Goal: Book appointment/travel/reservation

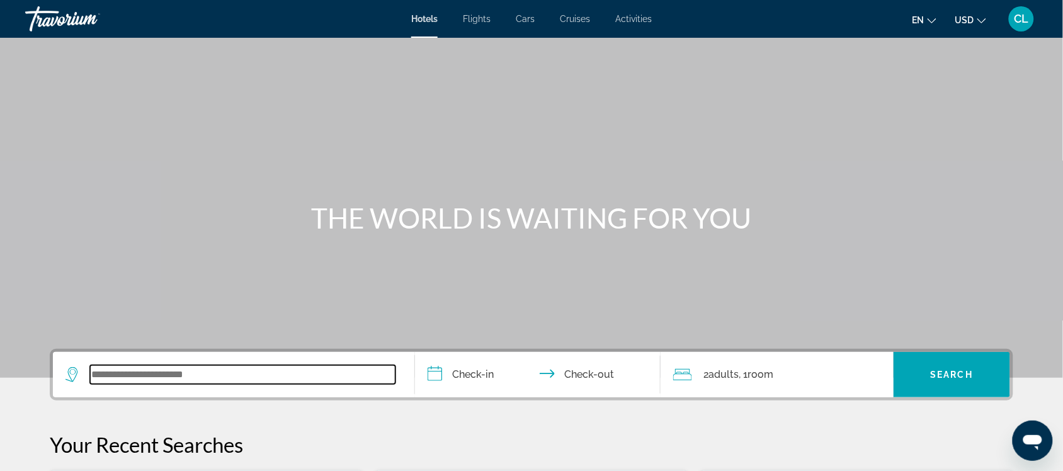
click at [101, 378] on input "Search widget" at bounding box center [242, 374] width 305 height 19
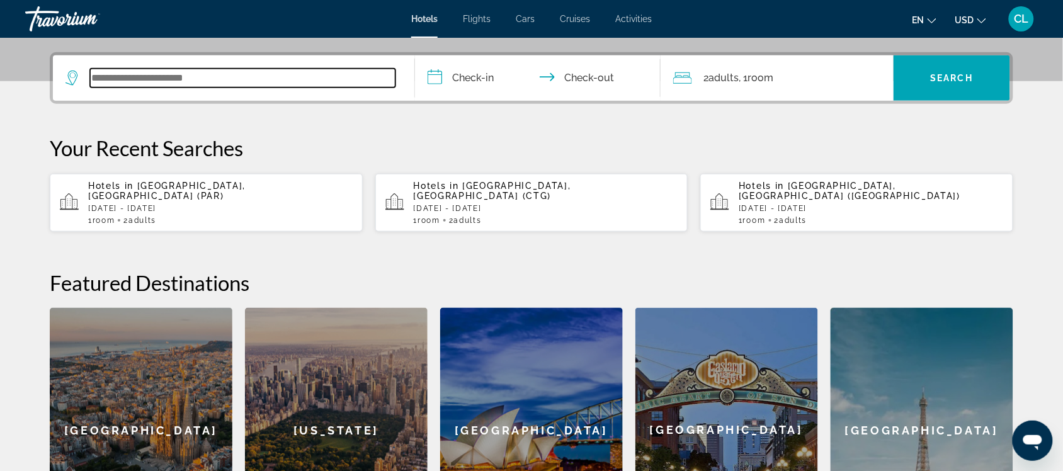
scroll to position [307, 0]
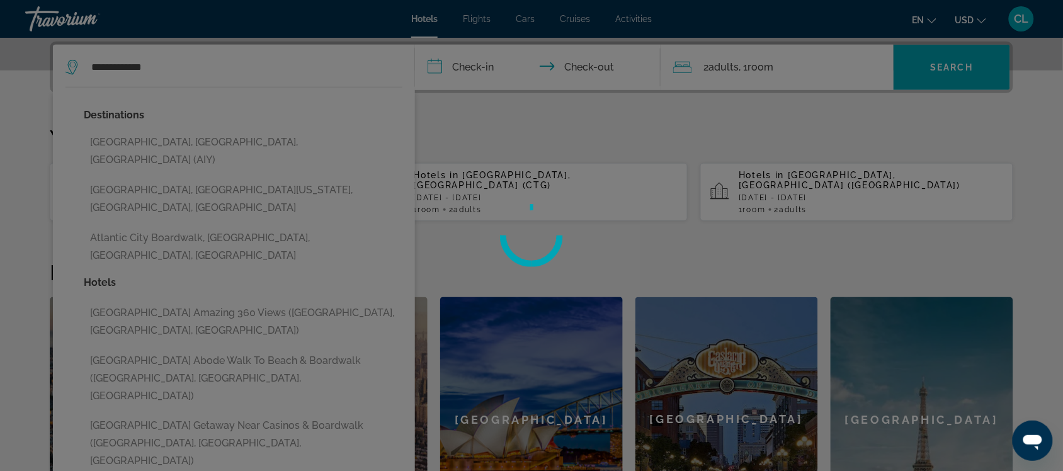
click at [166, 137] on div at bounding box center [531, 235] width 1063 height 471
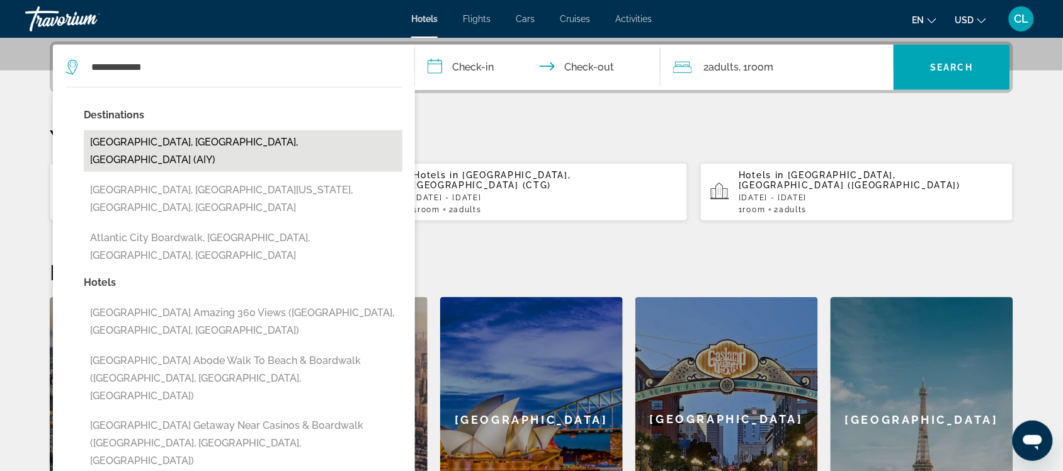
click at [181, 139] on button "[GEOGRAPHIC_DATA], [GEOGRAPHIC_DATA], [GEOGRAPHIC_DATA] (AIY)" at bounding box center [243, 151] width 319 height 42
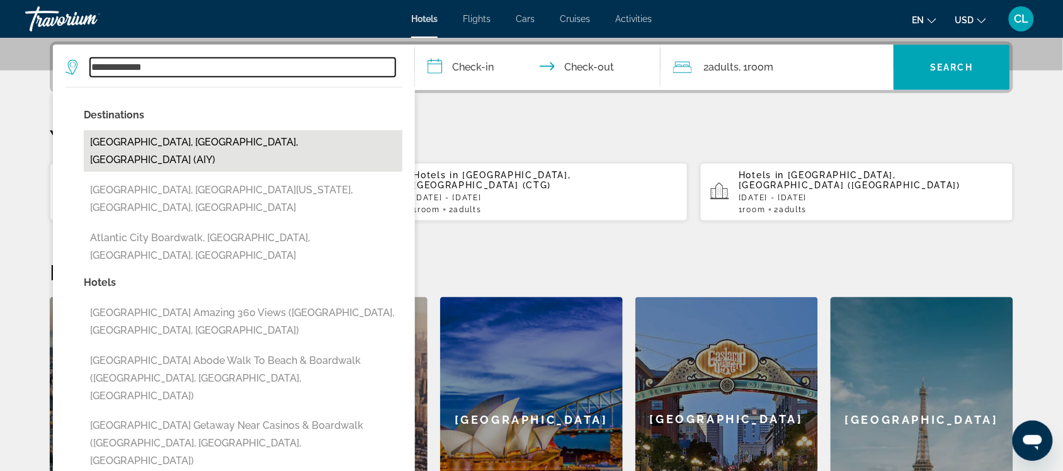
type input "**********"
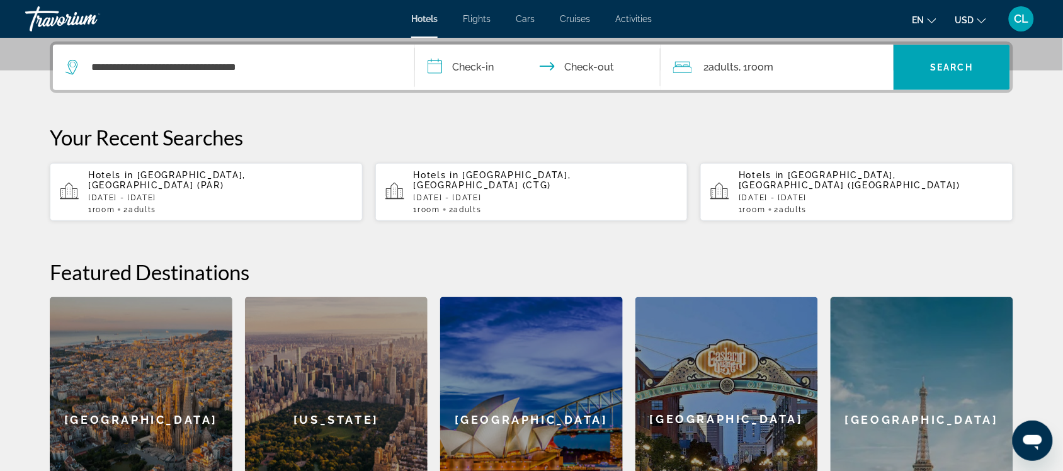
click at [433, 65] on input "**********" at bounding box center [540, 69] width 251 height 49
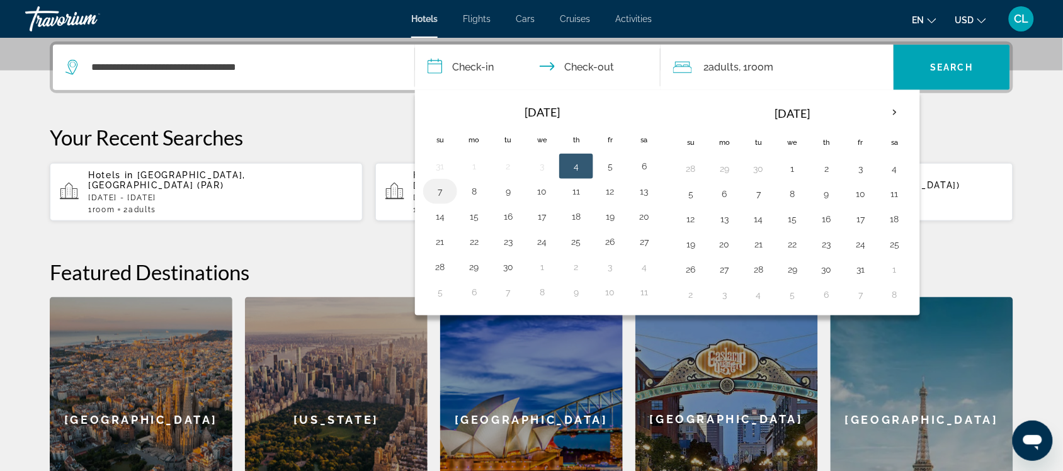
click at [438, 191] on button "7" at bounding box center [440, 192] width 20 height 18
click at [542, 190] on button "10" at bounding box center [542, 192] width 20 height 18
type input "**********"
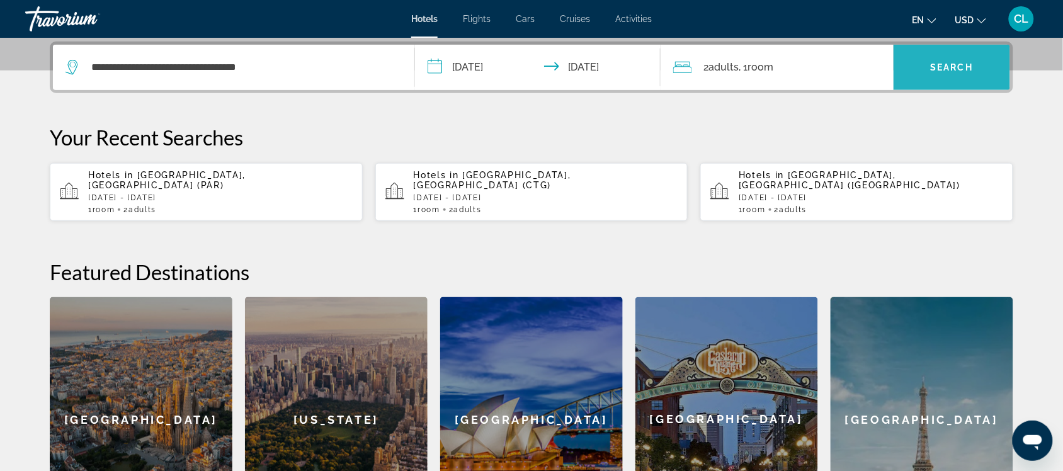
click at [941, 62] on span "Search" at bounding box center [952, 67] width 43 height 10
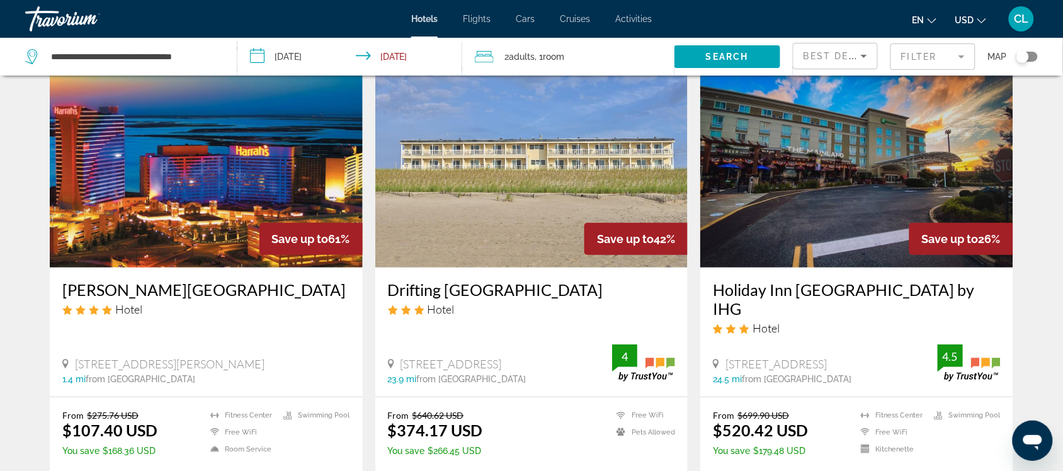
scroll to position [79, 0]
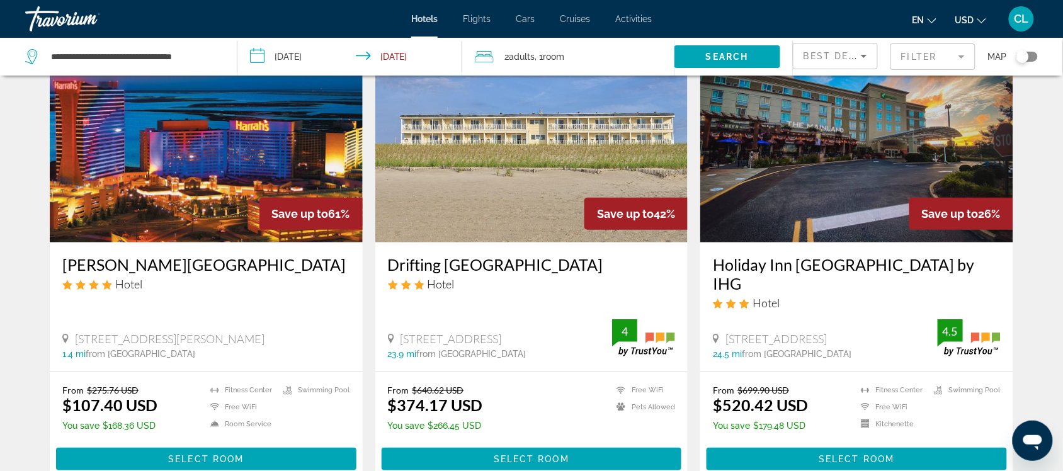
click at [965, 18] on span "USD" at bounding box center [964, 20] width 19 height 10
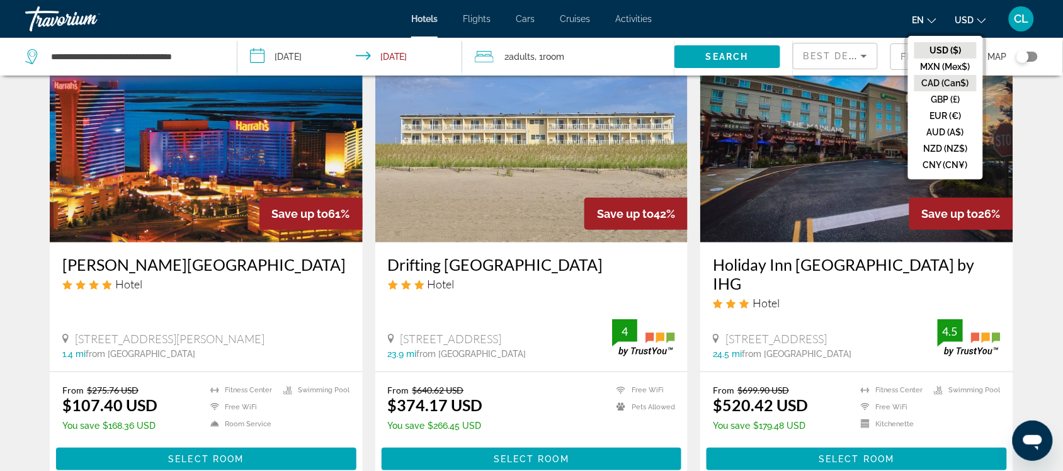
click at [946, 82] on button "CAD (Can$)" at bounding box center [945, 83] width 62 height 16
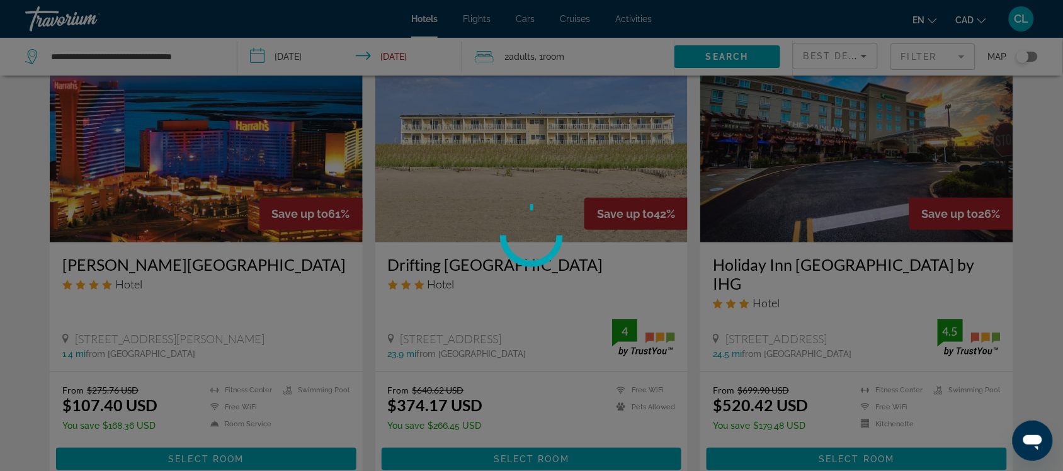
scroll to position [0, 0]
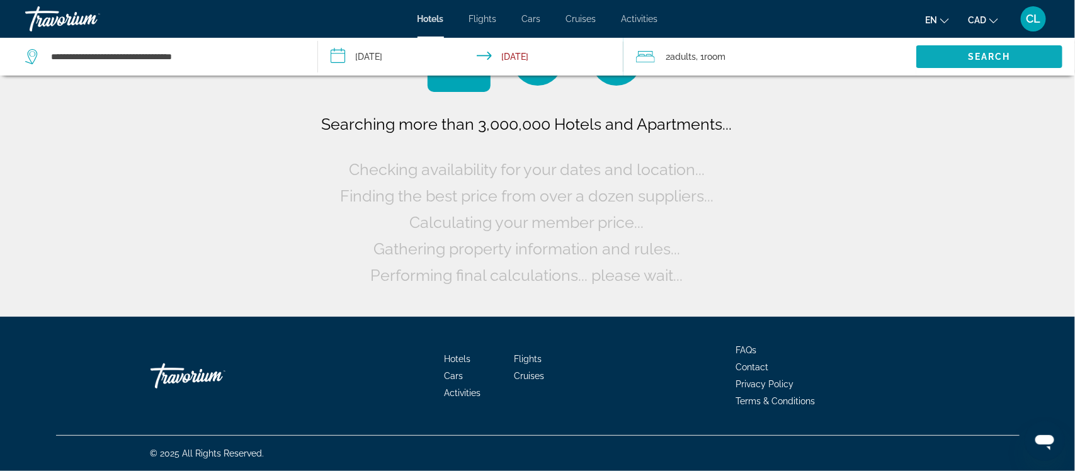
click at [965, 54] on span "Search widget" at bounding box center [989, 57] width 146 height 30
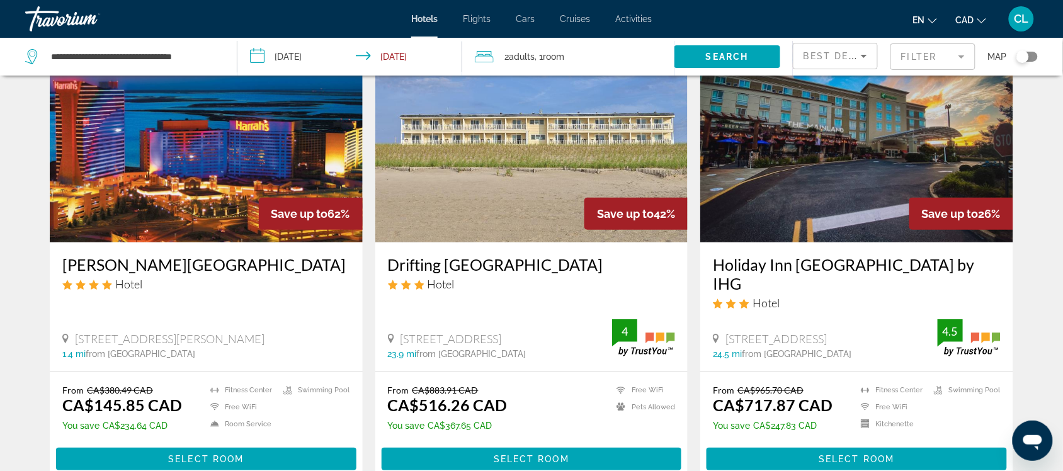
scroll to position [157, 0]
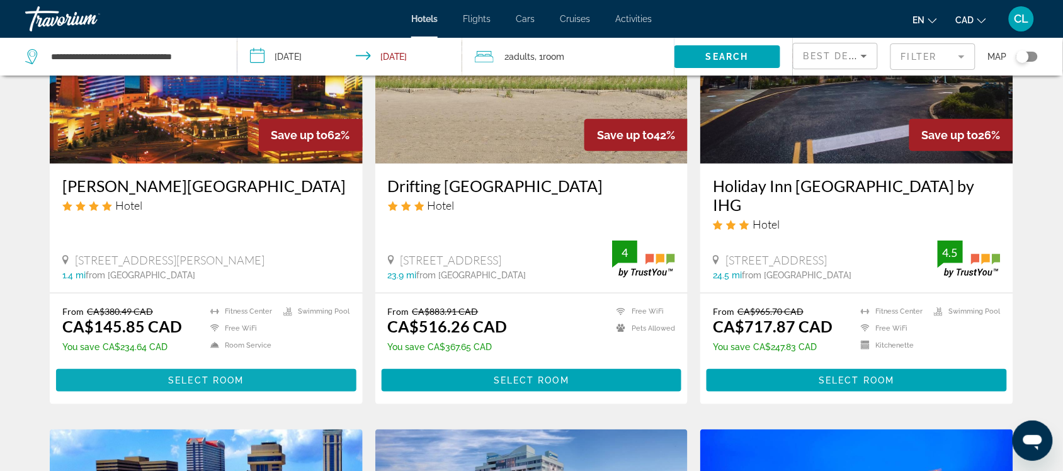
click at [191, 375] on span "Select Room" at bounding box center [206, 380] width 76 height 10
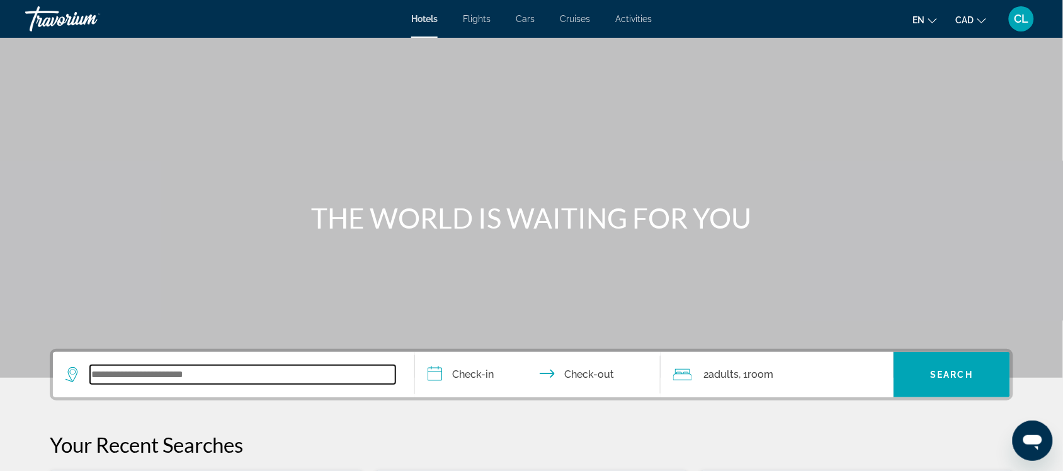
click at [99, 375] on input "Search widget" at bounding box center [242, 374] width 305 height 19
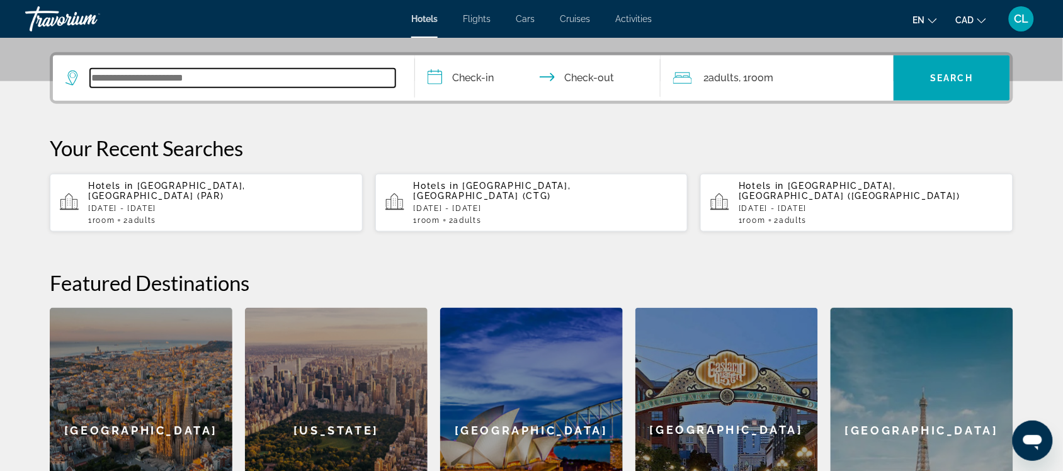
scroll to position [307, 0]
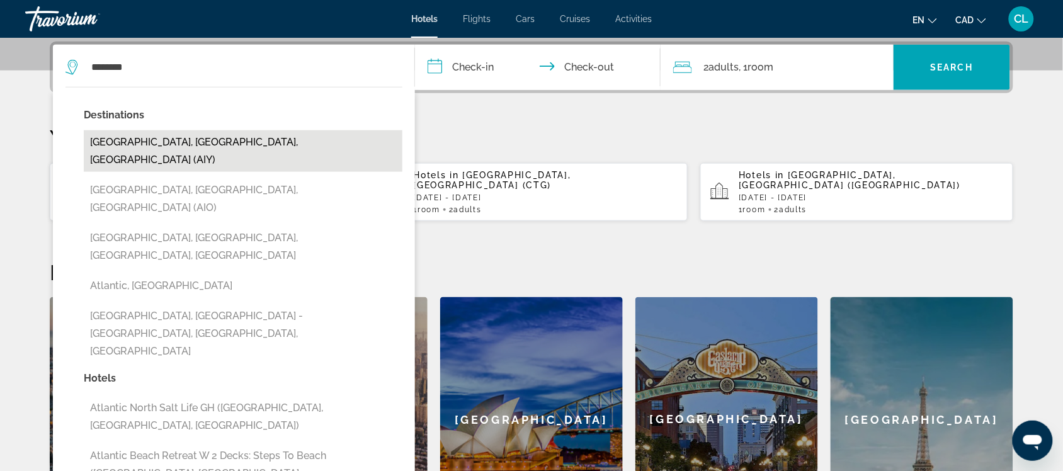
click at [208, 143] on button "[GEOGRAPHIC_DATA], [GEOGRAPHIC_DATA], [GEOGRAPHIC_DATA] (AIY)" at bounding box center [243, 151] width 319 height 42
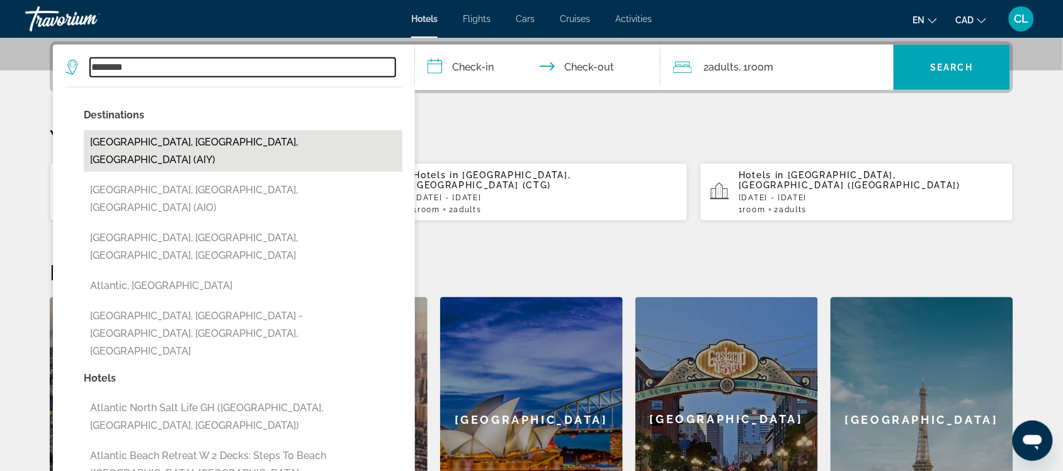
type input "**********"
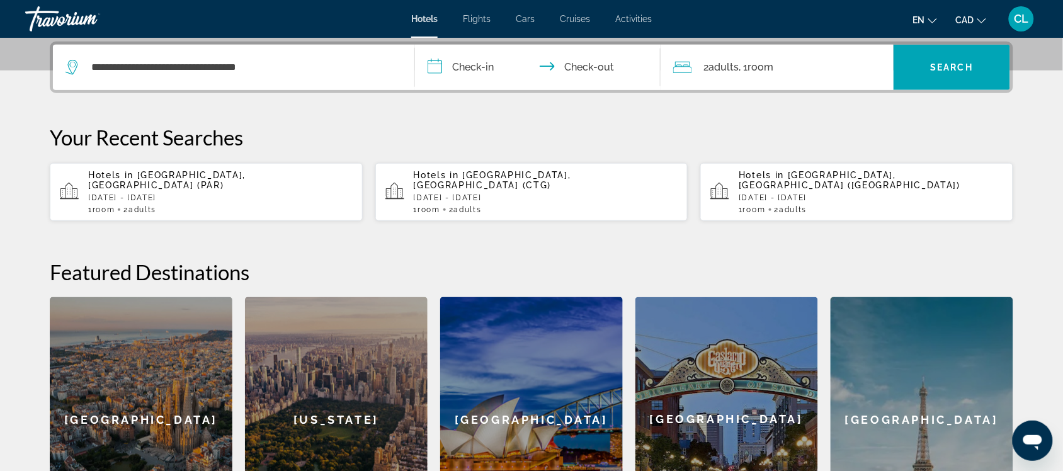
click at [436, 68] on input "**********" at bounding box center [540, 69] width 251 height 49
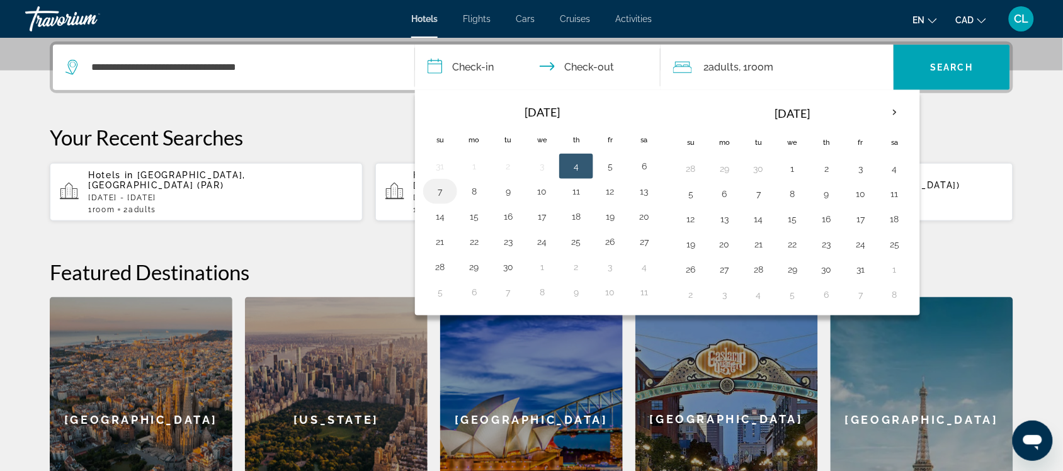
click at [439, 193] on button "7" at bounding box center [440, 192] width 20 height 18
click at [540, 195] on button "10" at bounding box center [542, 192] width 20 height 18
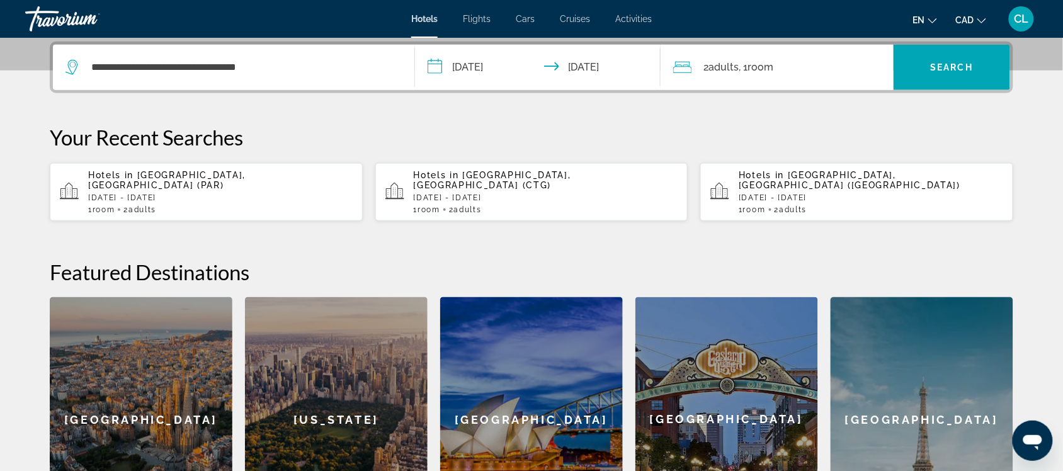
type input "**********"
click at [953, 62] on span "Search" at bounding box center [952, 67] width 43 height 10
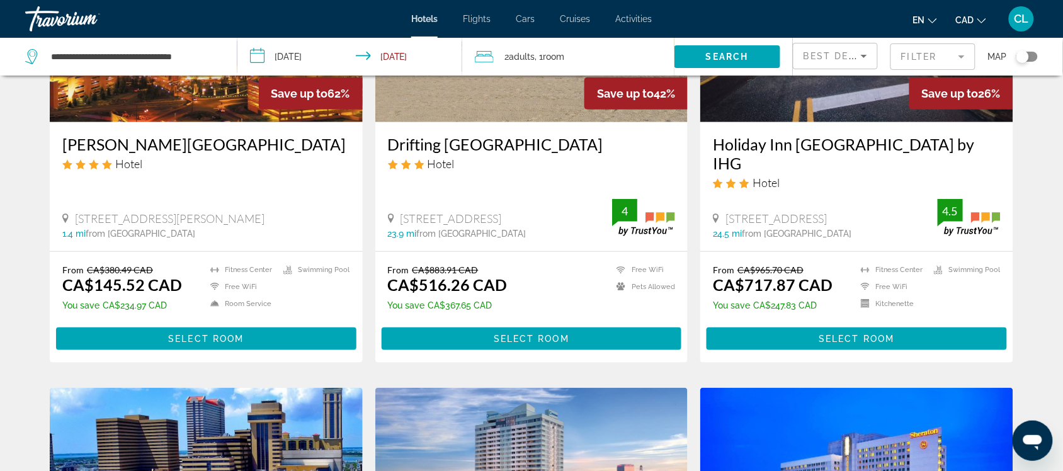
scroll to position [236, 0]
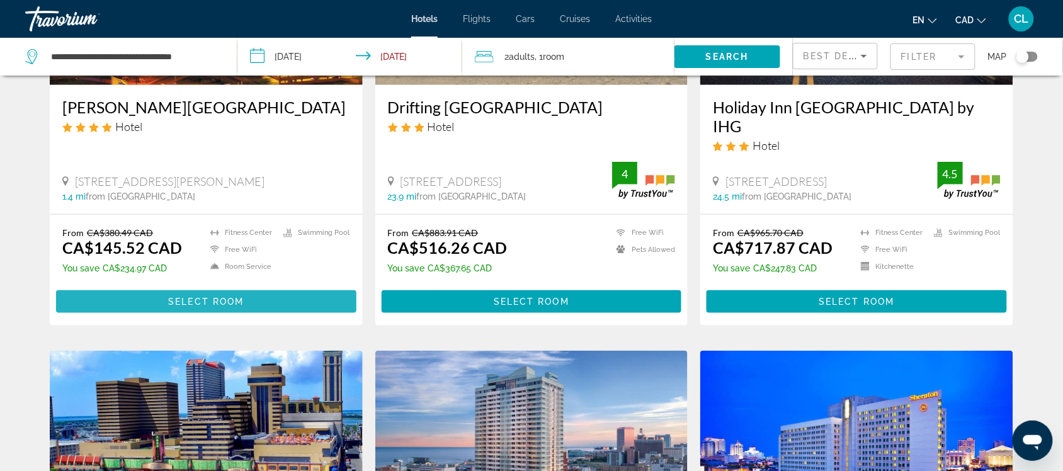
click at [203, 297] on span "Select Room" at bounding box center [206, 302] width 76 height 10
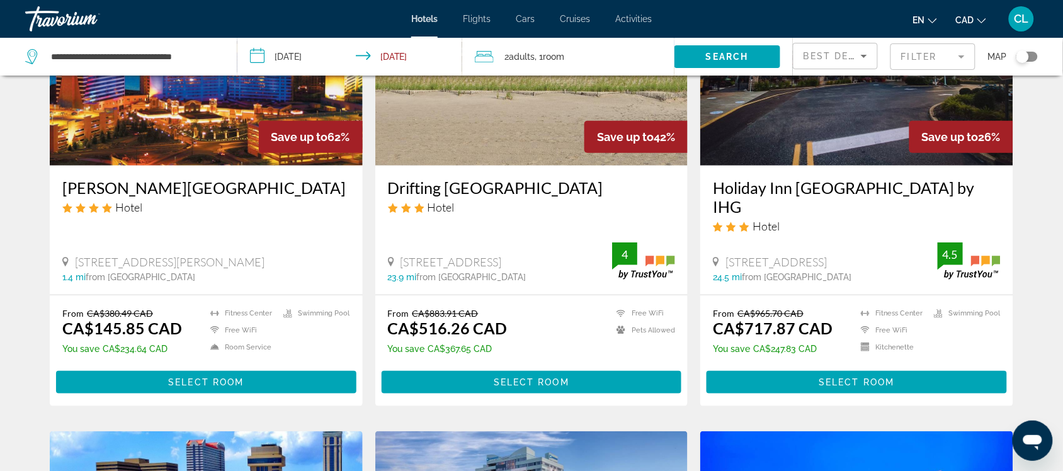
scroll to position [157, 0]
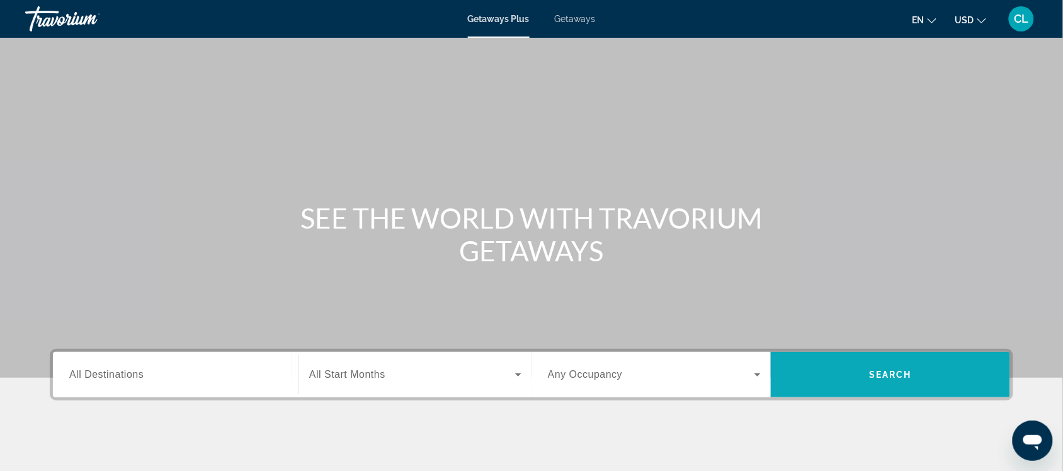
click at [875, 381] on span "Search widget" at bounding box center [890, 375] width 239 height 30
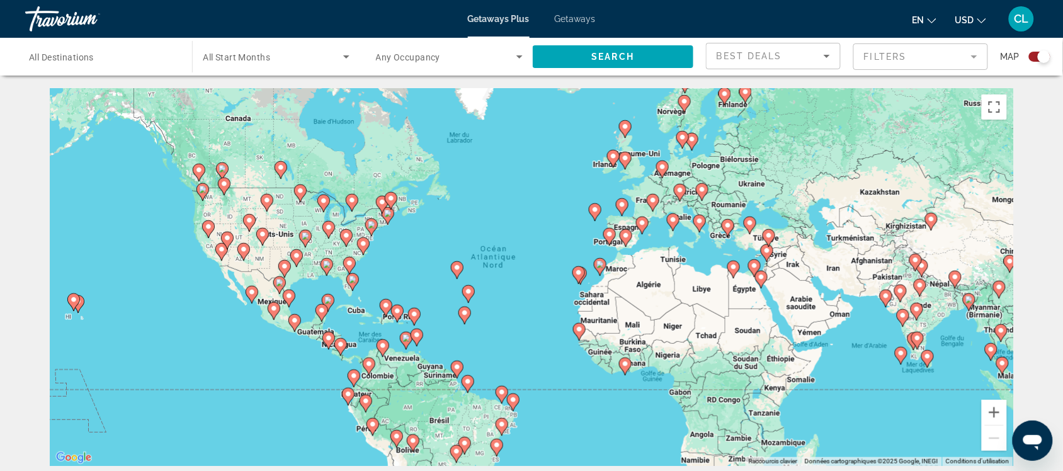
click at [353, 281] on image "Main content" at bounding box center [353, 280] width 8 height 8
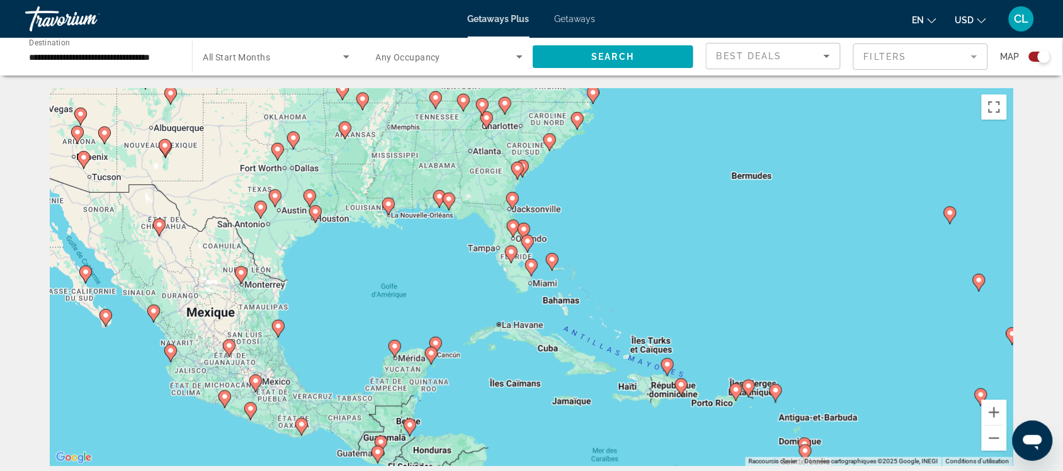
click at [529, 265] on image "Main content" at bounding box center [532, 265] width 8 height 8
type input "**********"
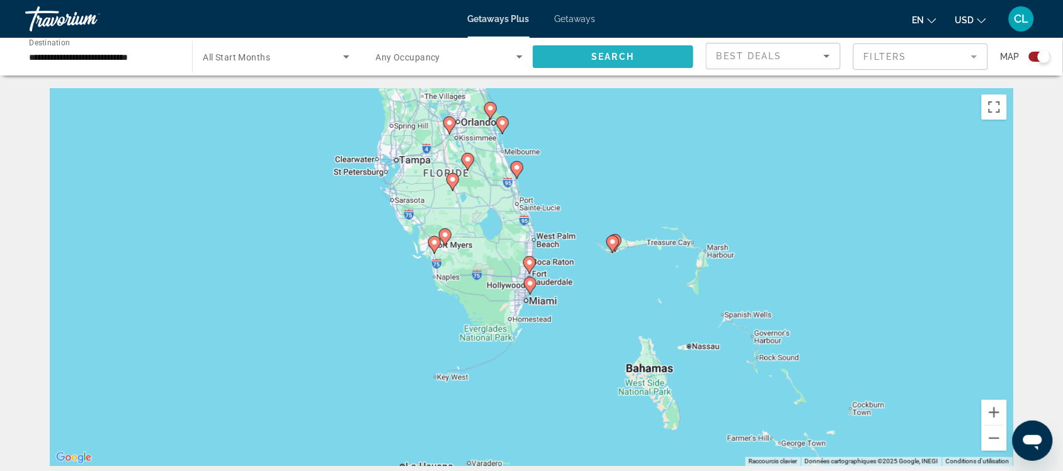
click at [616, 54] on span "Search" at bounding box center [613, 57] width 43 height 10
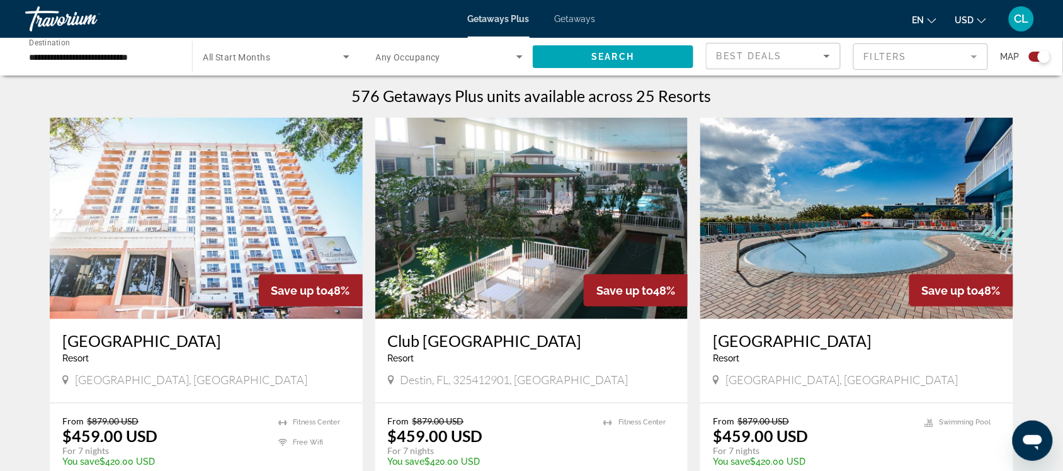
scroll to position [394, 0]
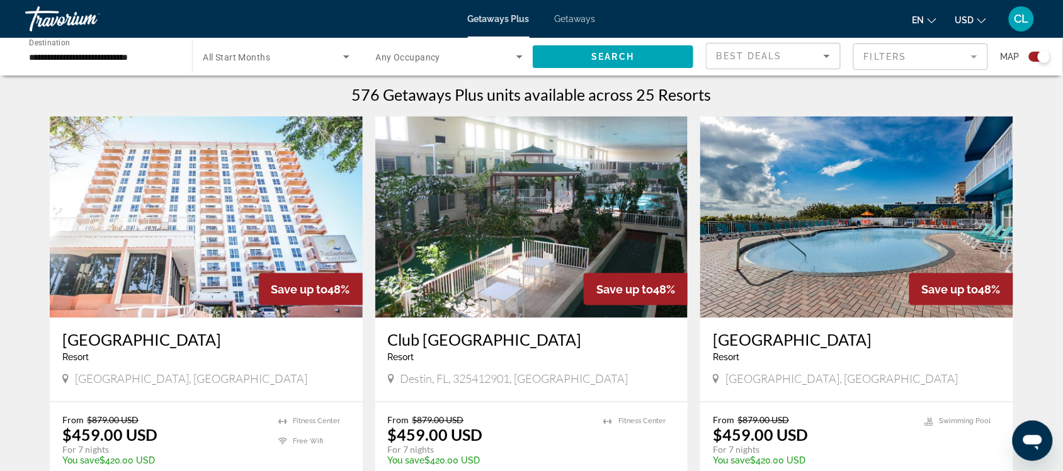
click at [968, 17] on span "USD" at bounding box center [964, 20] width 19 height 10
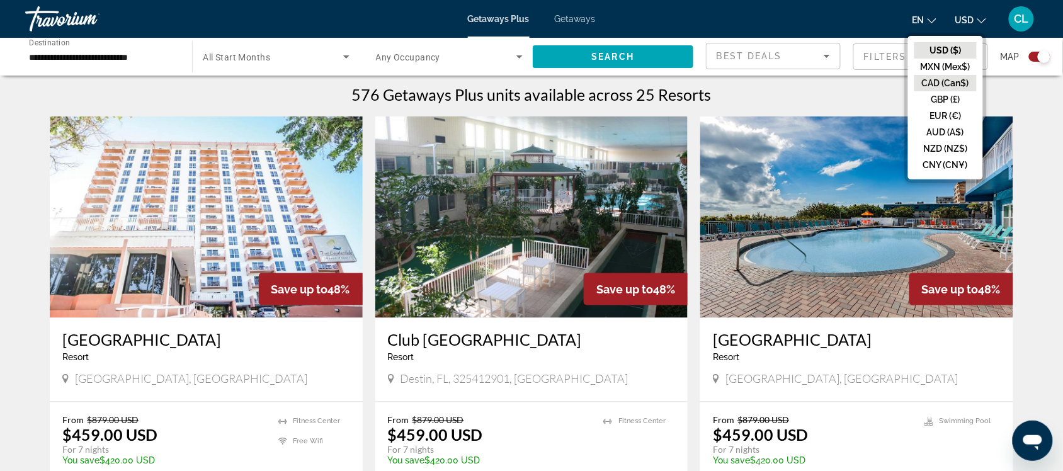
click at [931, 77] on button "CAD (Can$)" at bounding box center [945, 83] width 62 height 16
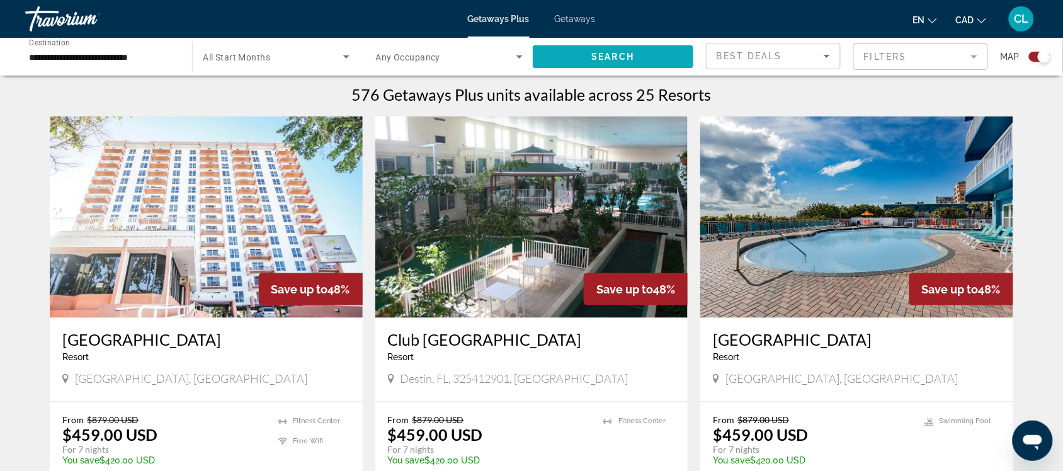
click at [620, 52] on span "Search" at bounding box center [613, 57] width 43 height 10
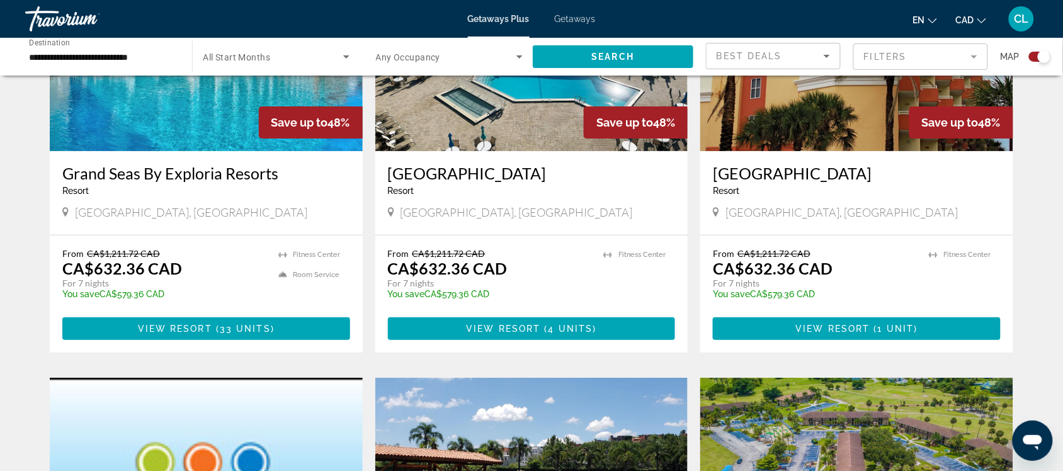
scroll to position [1338, 0]
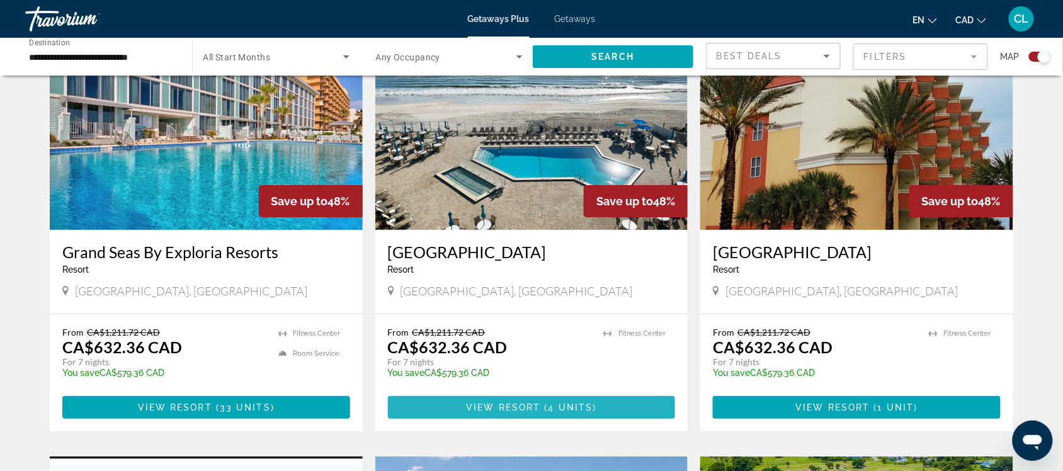
click at [506, 404] on span "View Resort" at bounding box center [503, 407] width 74 height 10
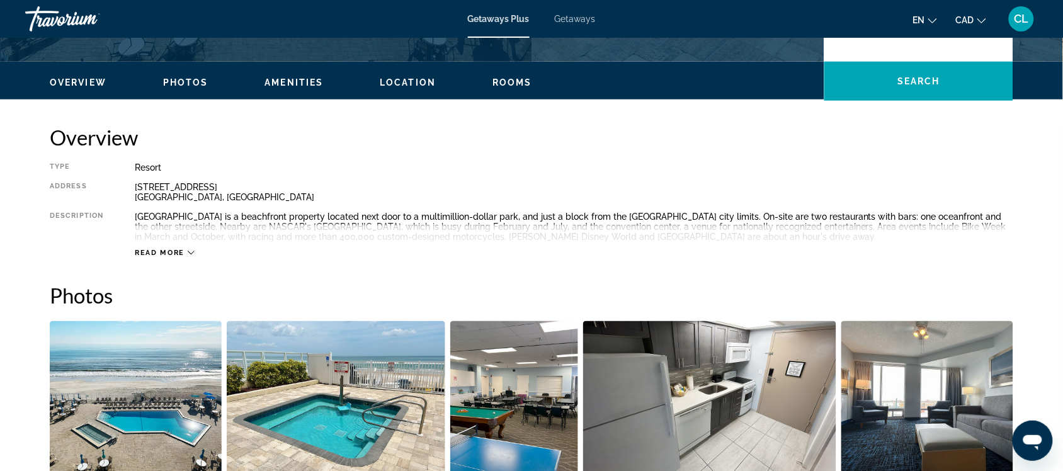
scroll to position [394, 0]
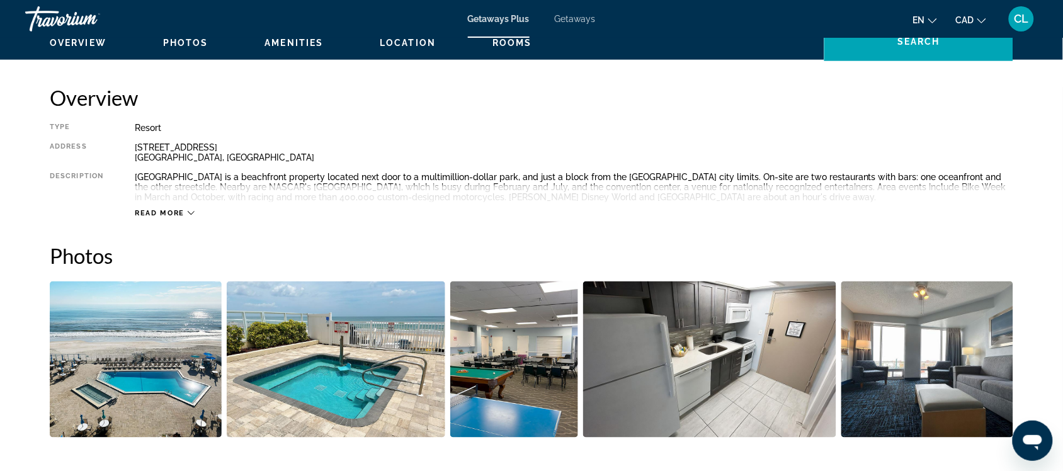
click at [186, 212] on div "Read more" at bounding box center [165, 213] width 60 height 8
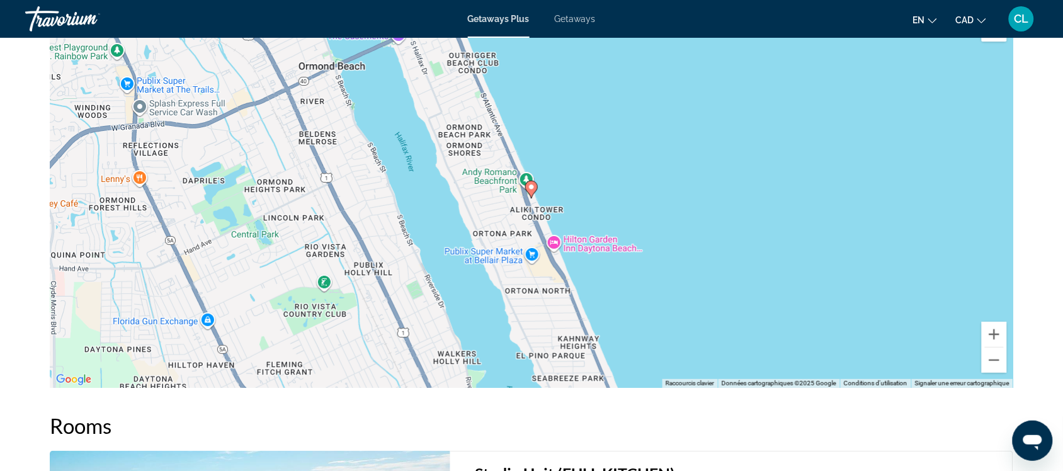
scroll to position [1225, 0]
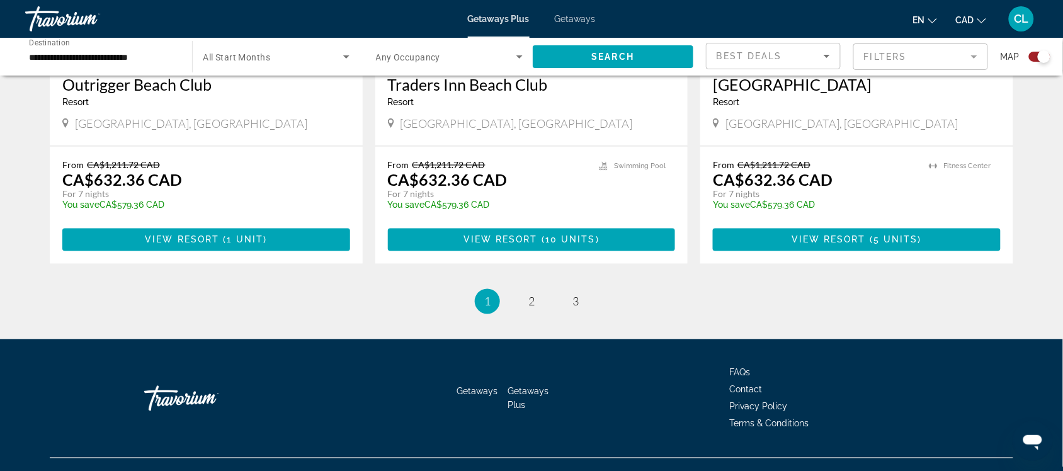
scroll to position [1956, 0]
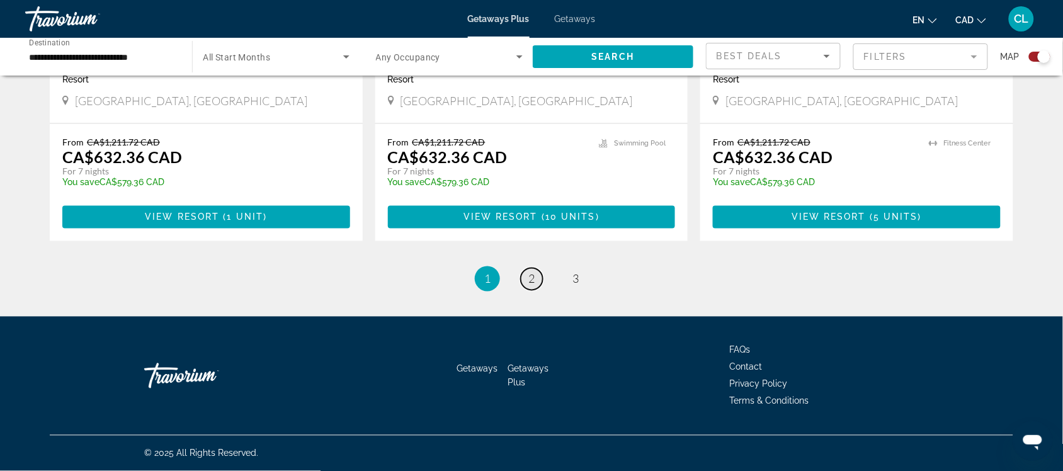
click at [529, 276] on span "2" at bounding box center [531, 279] width 6 height 14
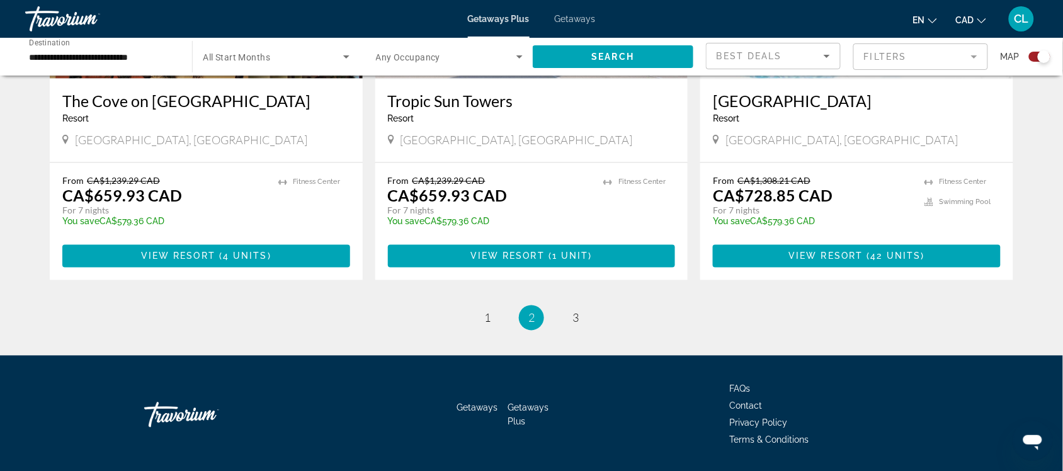
scroll to position [1975, 0]
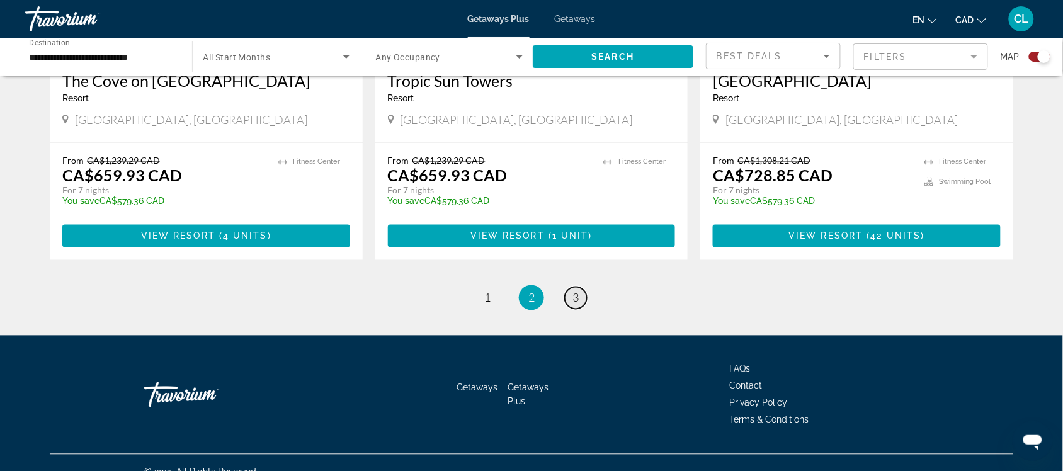
click at [571, 287] on link "page 3" at bounding box center [576, 298] width 22 height 22
